Goal: Information Seeking & Learning: Learn about a topic

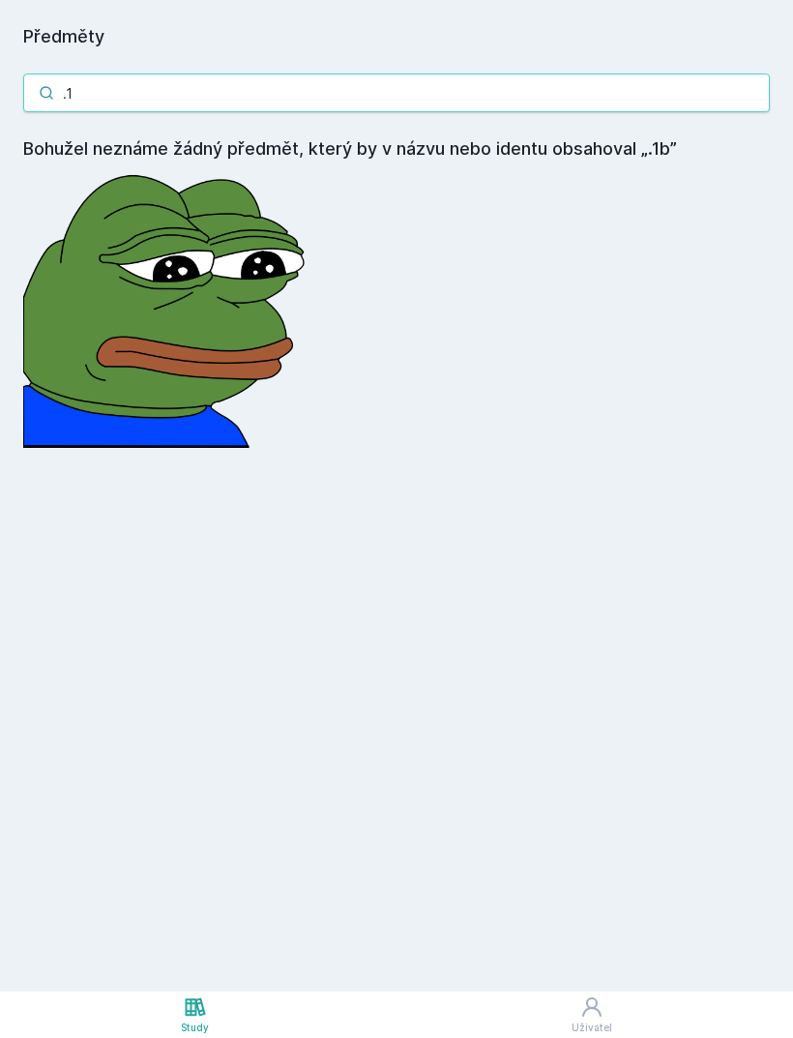
type input "."
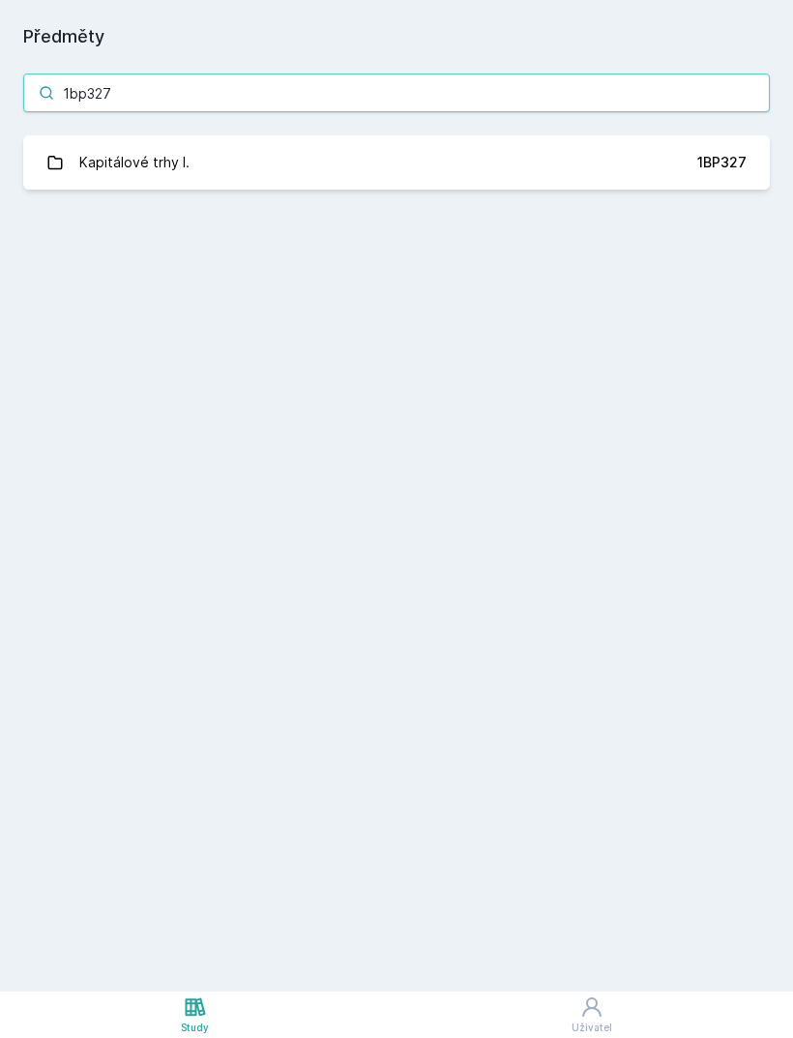
type input "1bp327"
click at [347, 169] on link "Kapitálové trhy I. 1BP327" at bounding box center [396, 162] width 747 height 54
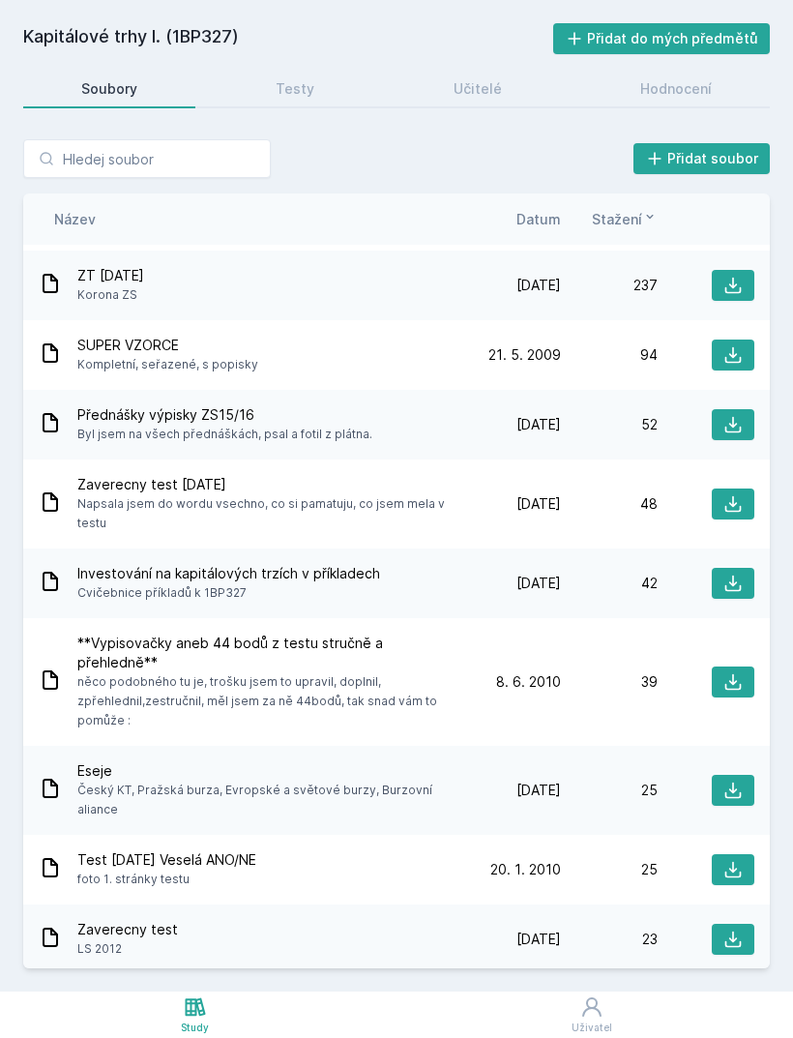
scroll to position [65, 0]
click at [545, 228] on span "Datum" at bounding box center [538, 219] width 44 height 20
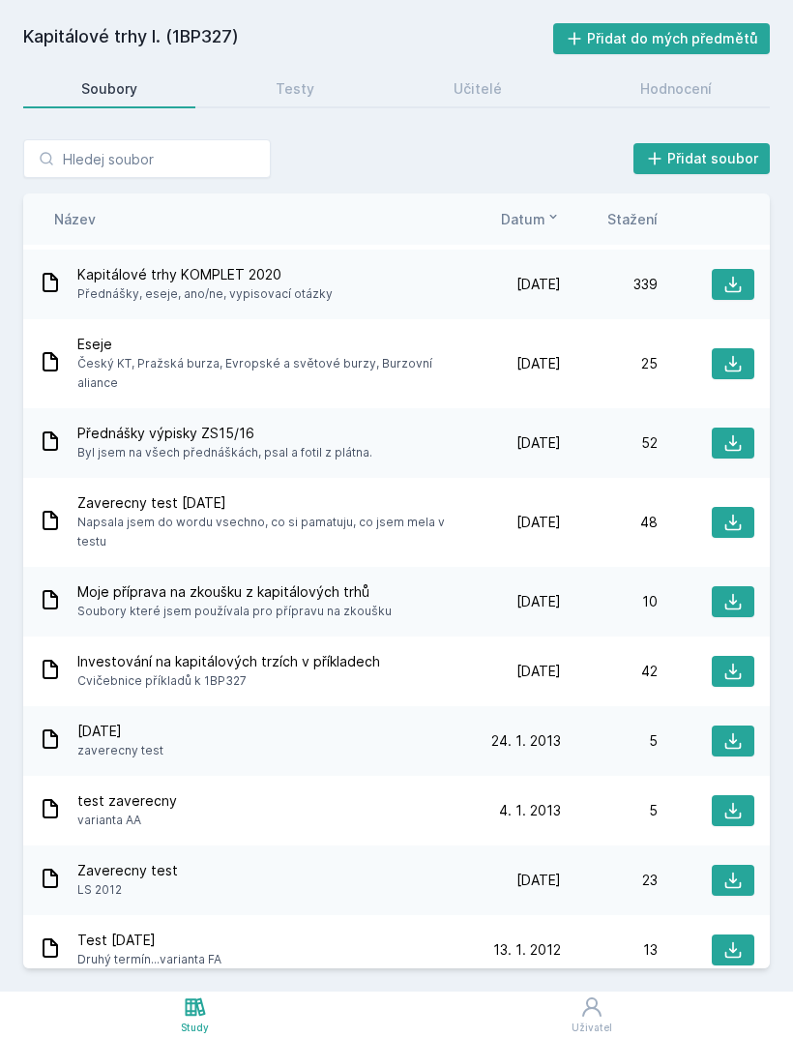
click at [504, 98] on link "Učitelé" at bounding box center [478, 89] width 164 height 39
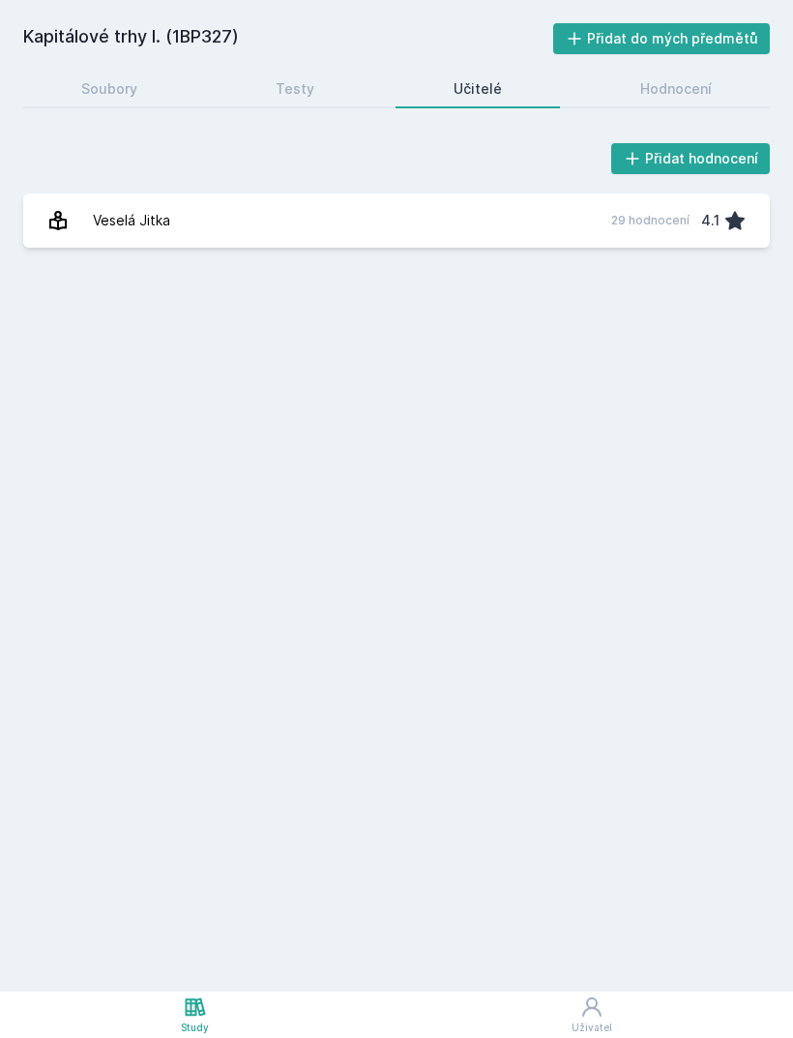
click at [593, 227] on link "Veselá Jitka 29 hodnocení 4.1" at bounding box center [396, 220] width 747 height 54
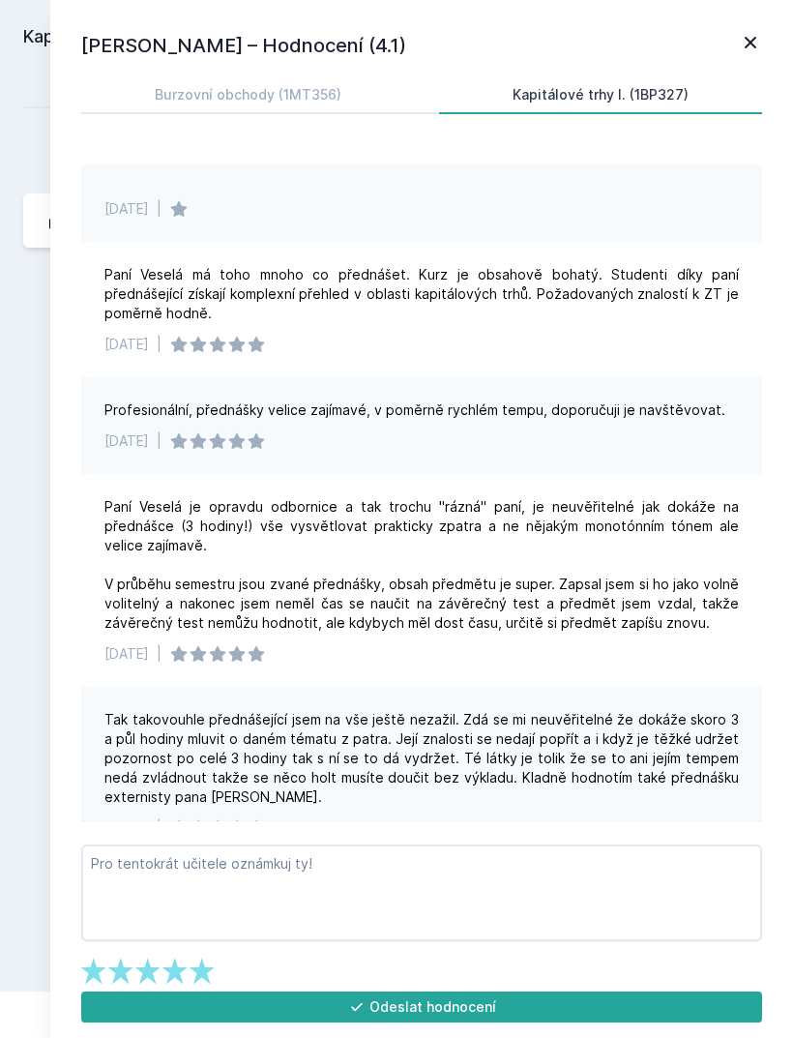
scroll to position [60, 0]
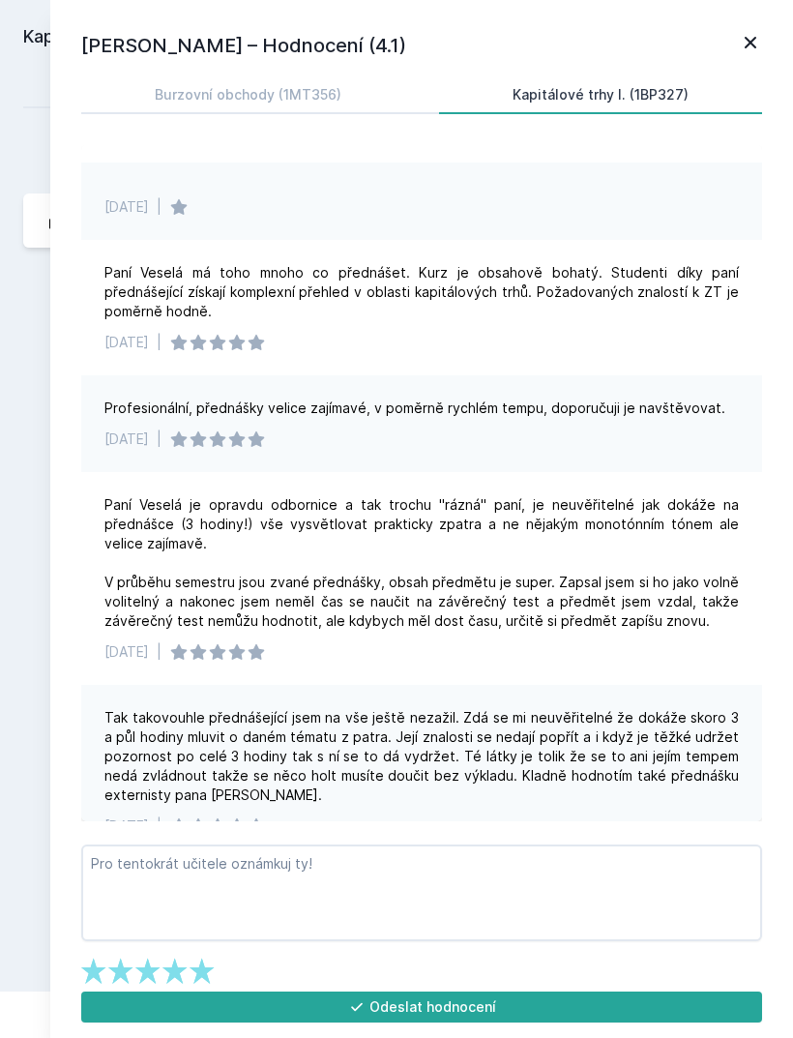
click at [701, 0] on div "Jitka Veselá – Hodnocení (4.1) Burzovní obchody (1MT356) Kapitálové trhy I. (1B…" at bounding box center [421, 519] width 743 height 1038
